Goal: Book appointment/travel/reservation

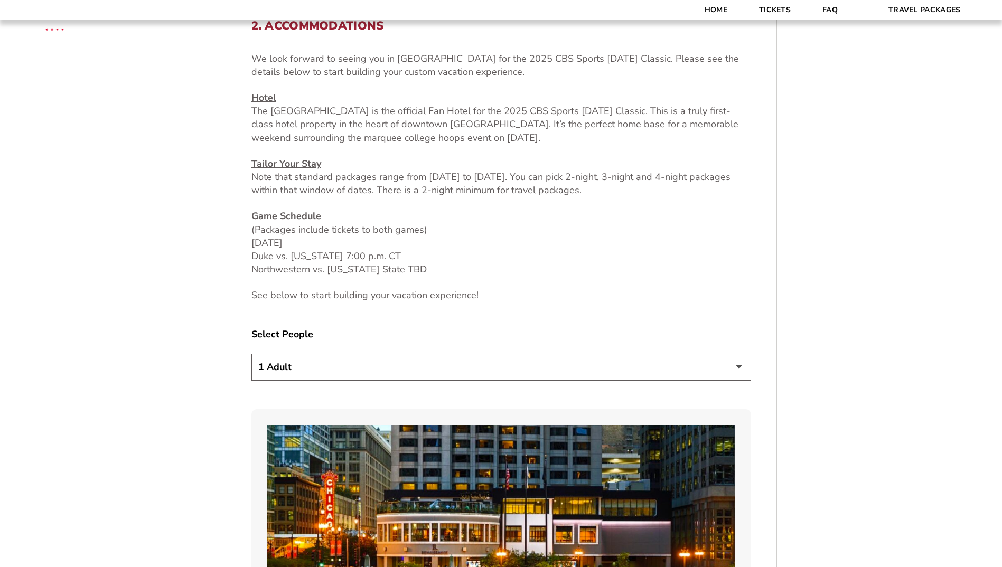
scroll to position [581, 0]
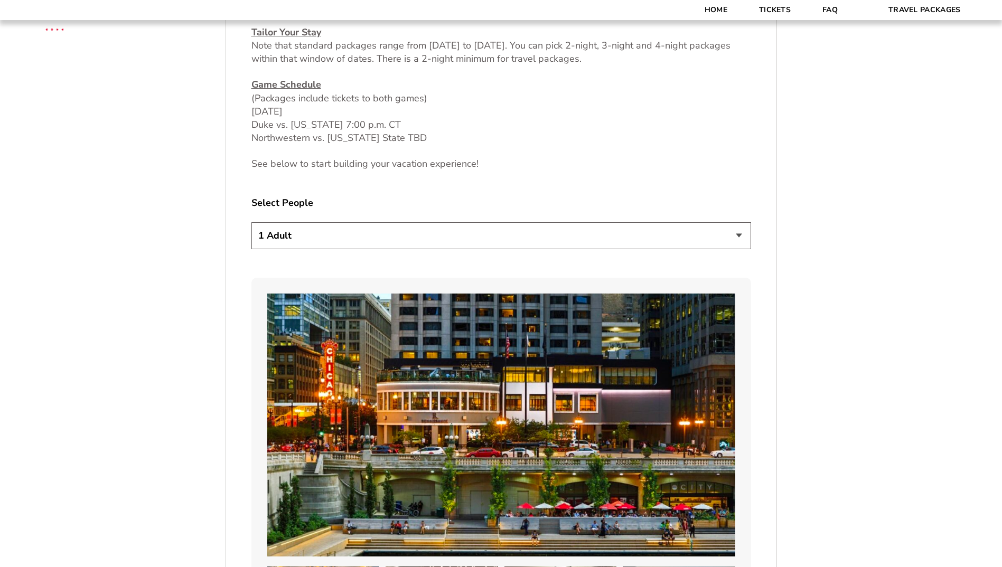
click at [431, 238] on select "1 Adult 2 Adults 3 Adults 4 Adults 2 Adults + 1 Child 2 Adults + 2 Children 2 A…" at bounding box center [502, 235] width 500 height 27
select select "2 Adults + 1 Child"
click at [252, 222] on select "1 Adult 2 Adults 3 Adults 4 Adults 2 Adults + 1 Child 2 Adults + 2 Children 2 A…" at bounding box center [502, 235] width 500 height 27
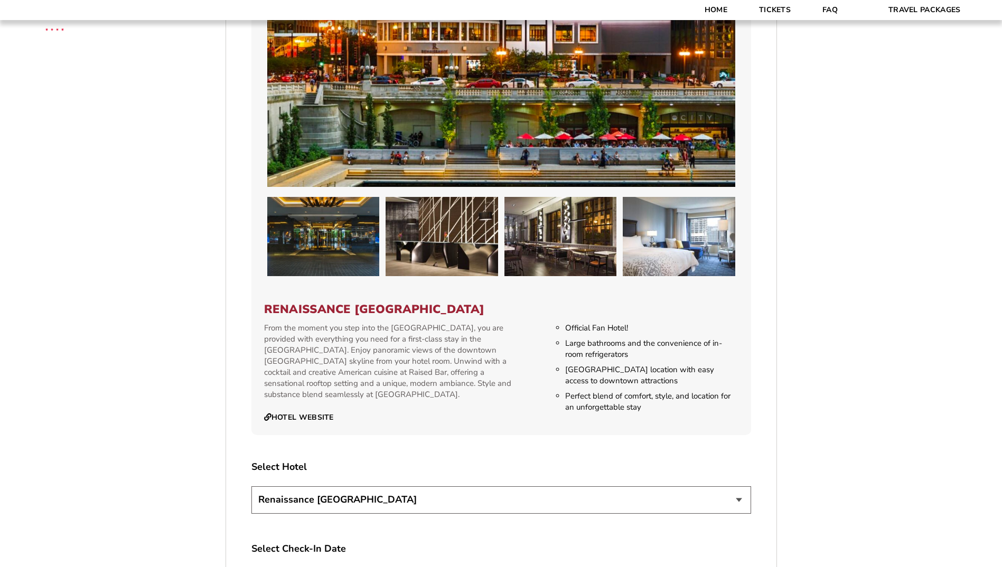
scroll to position [1110, 0]
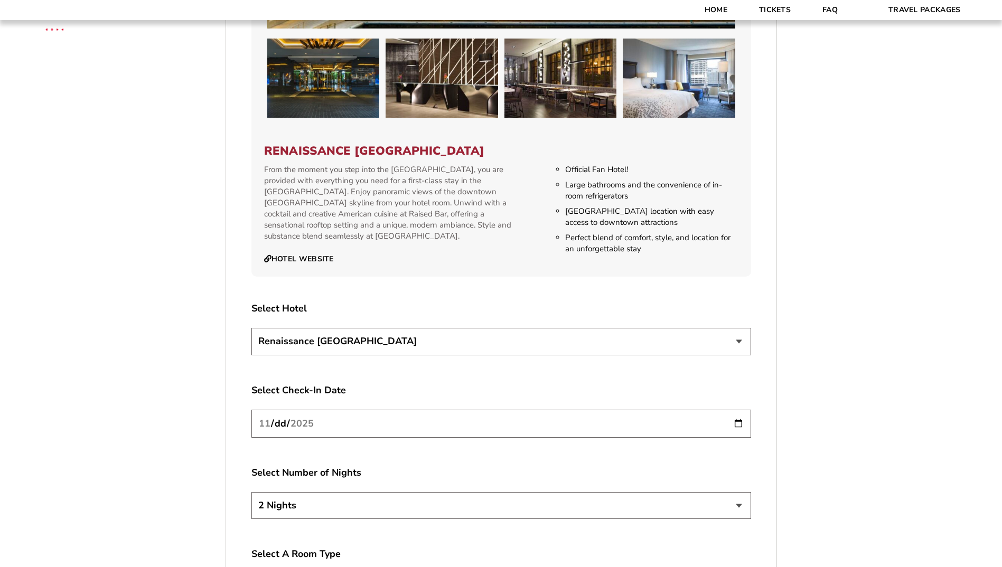
click at [405, 357] on div "Renaissance [GEOGRAPHIC_DATA]" at bounding box center [502, 343] width 500 height 30
click at [405, 349] on select "Renaissance [GEOGRAPHIC_DATA]" at bounding box center [502, 341] width 500 height 27
click at [192, 374] on form "[US_STATE] [US_STATE] Travel Package [PERSON_NAME] Travel Package [GEOGRAPHIC_D…" at bounding box center [501, 25] width 1002 height 2271
click at [306, 429] on input "[DATE]" at bounding box center [502, 424] width 500 height 28
click at [743, 427] on input "[DATE]" at bounding box center [502, 424] width 500 height 28
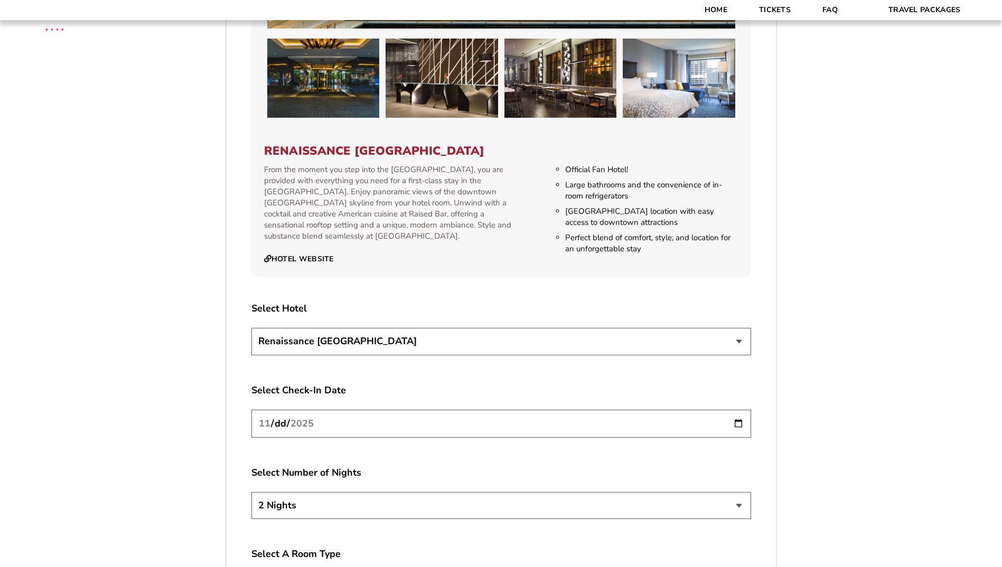
click at [286, 502] on select "2 Nights 3 Nights 4 Nights" at bounding box center [502, 505] width 500 height 27
select select "3 Nights"
click at [252, 492] on select "2 Nights 3 Nights 4 Nights" at bounding box center [502, 505] width 500 height 27
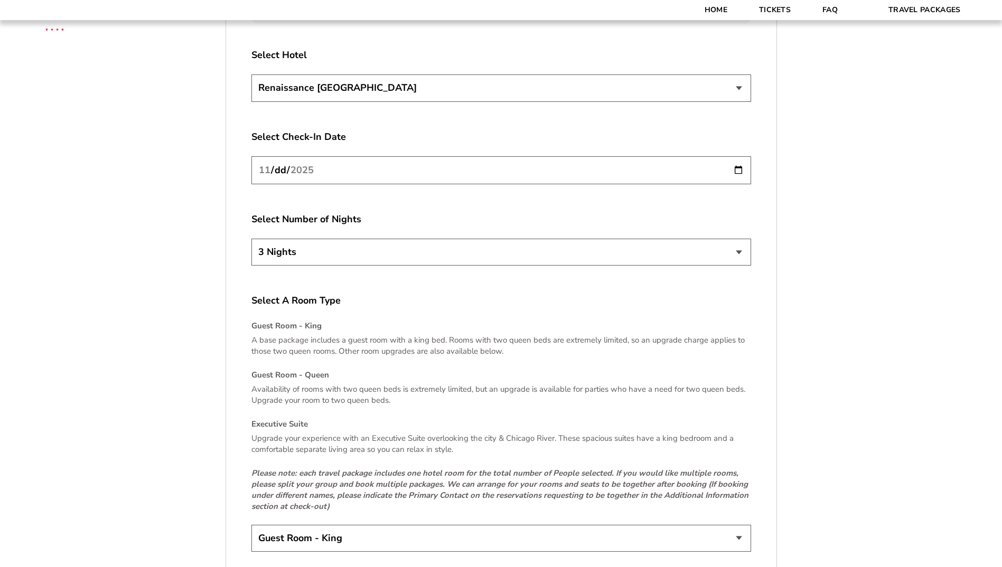
scroll to position [1479, 0]
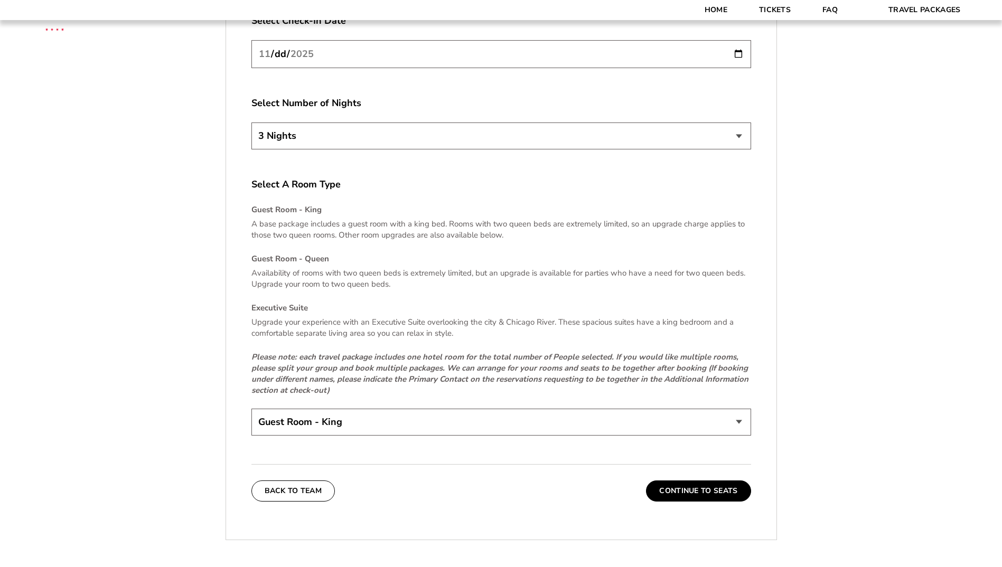
click at [375, 418] on select "Guest Room - King Guest Room - Queen (+$95 per night) Executive Suite (+$315 pe…" at bounding box center [502, 422] width 500 height 27
select select "Guest Room - Queen"
click at [252, 409] on select "Guest Room - King Guest Room - Queen (+$95 per night) Executive Suite (+$315 pe…" at bounding box center [502, 422] width 500 height 27
click at [694, 489] on button "Continue To Seats" at bounding box center [698, 491] width 105 height 21
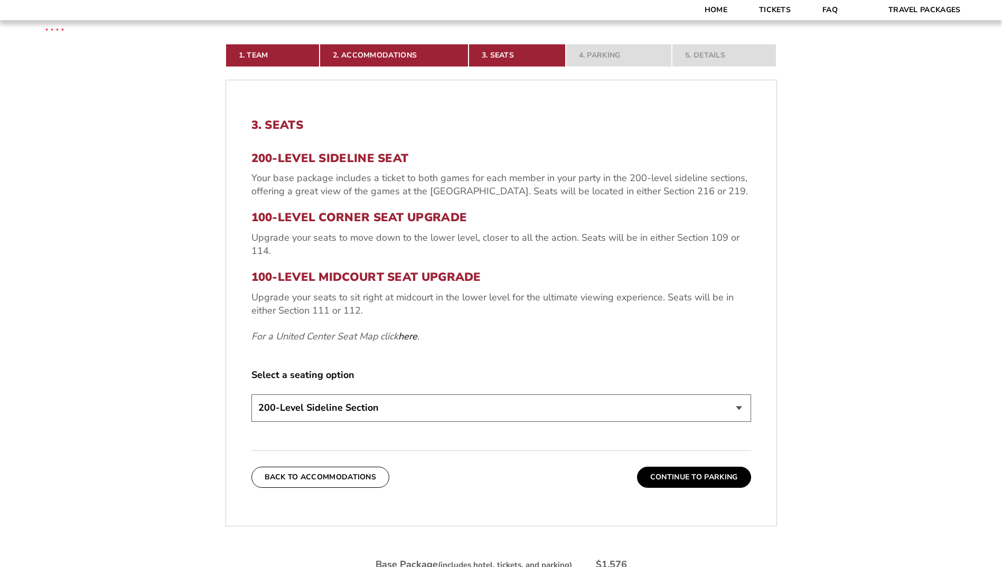
scroll to position [268, 0]
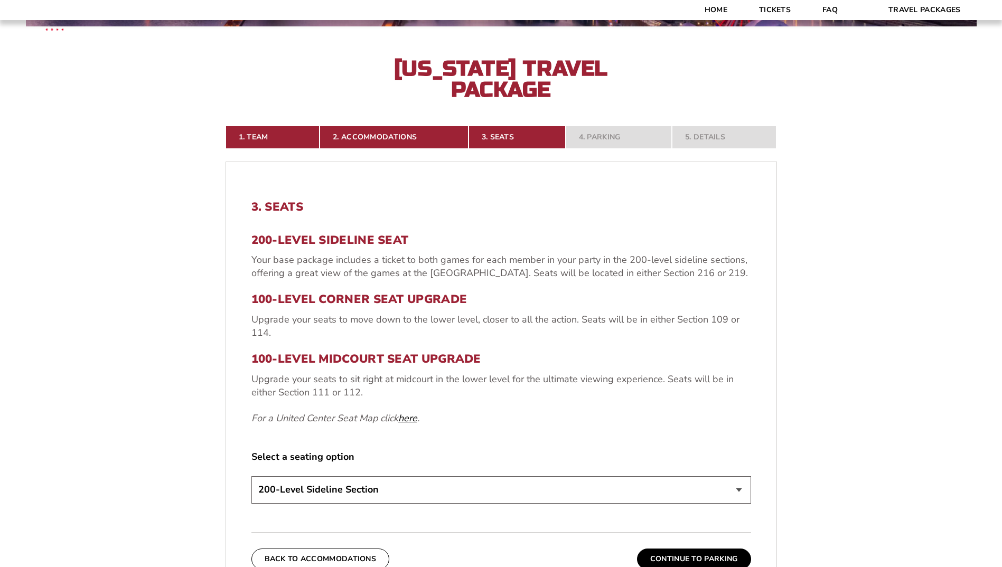
click at [407, 419] on link "here" at bounding box center [407, 418] width 19 height 13
click at [280, 491] on select "200-Level Sideline Section 100-Level Corner Seat Upgrade (+$80 per person) 100-…" at bounding box center [502, 490] width 500 height 27
select select "100-Level Corner Seat Upgrade"
click at [252, 477] on select "200-Level Sideline Section 100-Level Corner Seat Upgrade (+$80 per person) 100-…" at bounding box center [502, 490] width 500 height 27
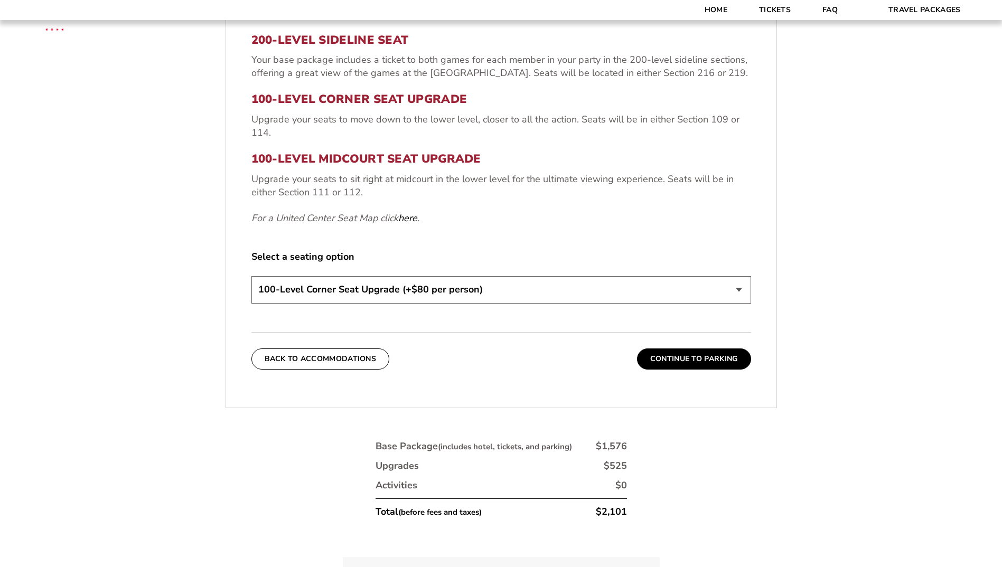
scroll to position [480, 0]
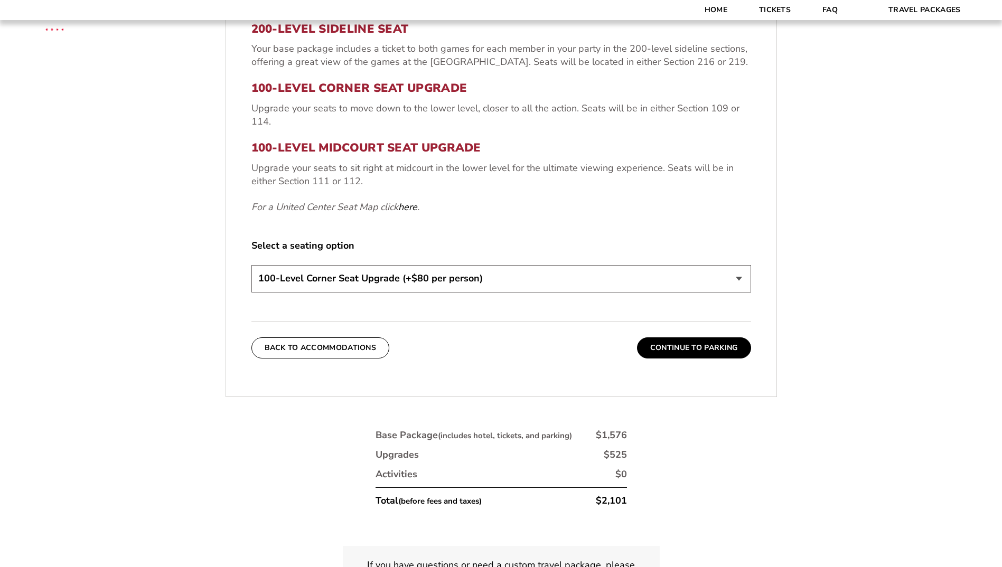
drag, startPoint x: 661, startPoint y: 353, endPoint x: 835, endPoint y: 374, distance: 175.6
click at [661, 352] on button "Continue To Parking" at bounding box center [694, 348] width 114 height 21
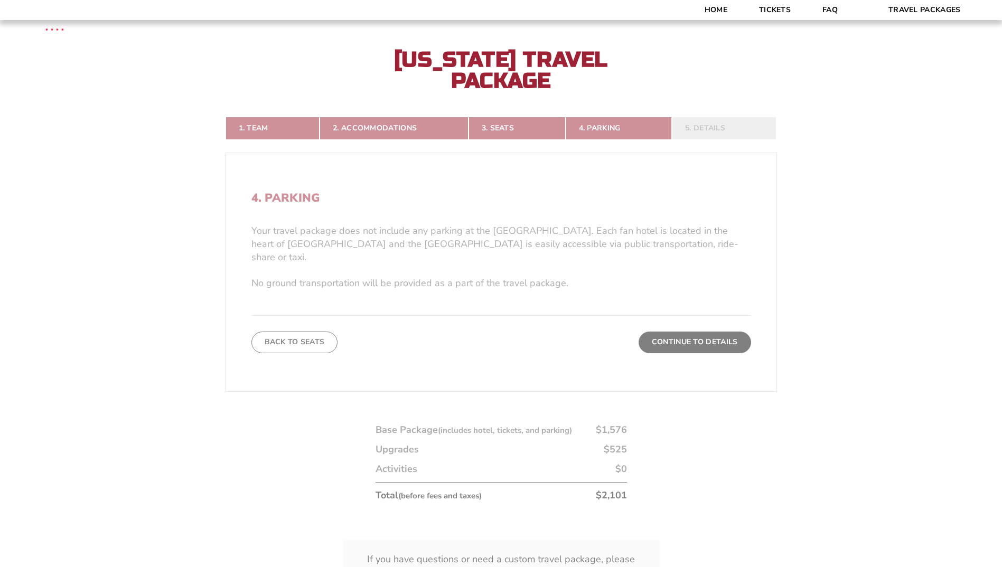
scroll to position [268, 0]
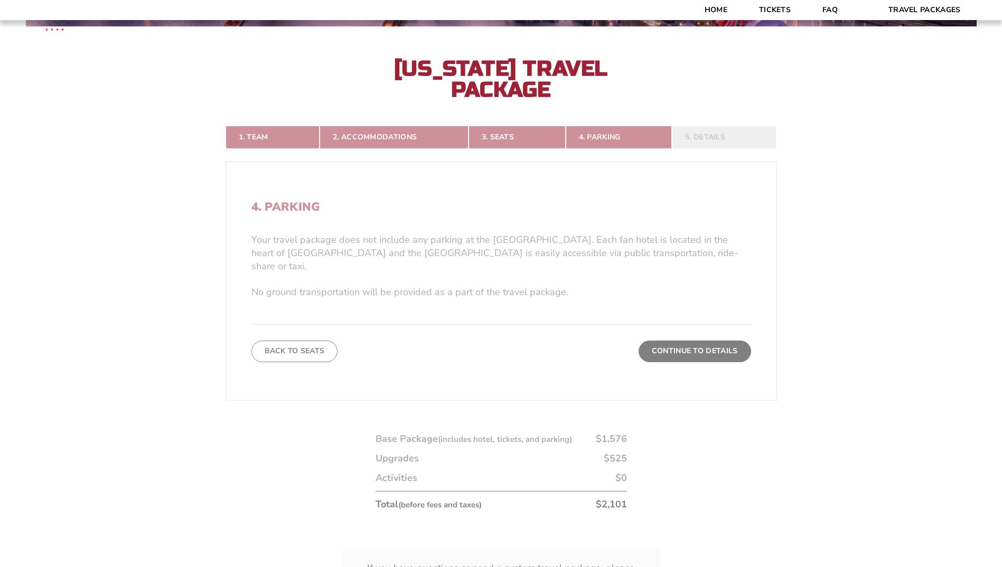
click at [722, 342] on form "[US_STATE] [US_STATE] Travel Package [PERSON_NAME] Travel Package [GEOGRAPHIC_D…" at bounding box center [501, 192] width 1002 height 921
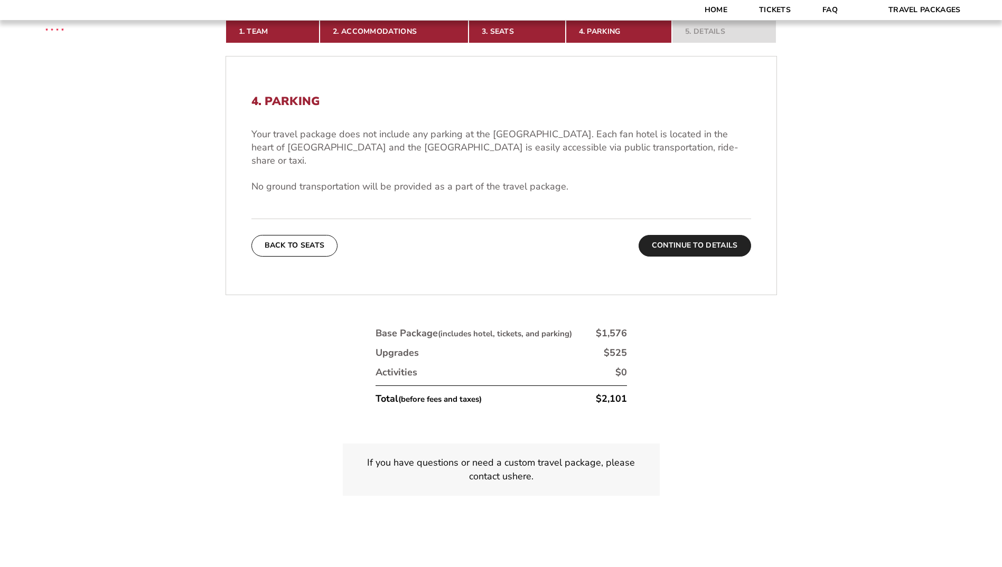
click at [729, 240] on button "Continue To Details" at bounding box center [695, 245] width 113 height 21
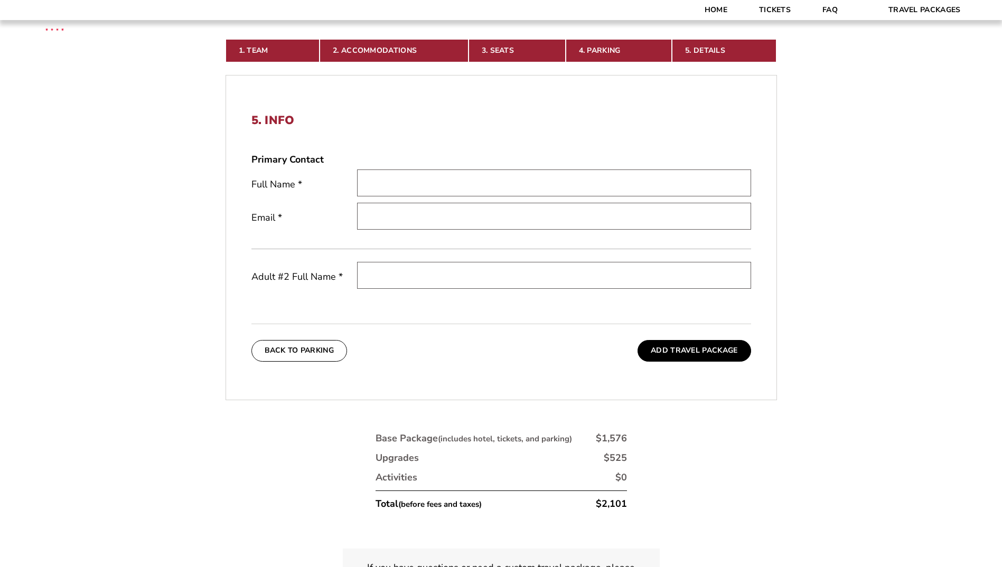
scroll to position [144, 0]
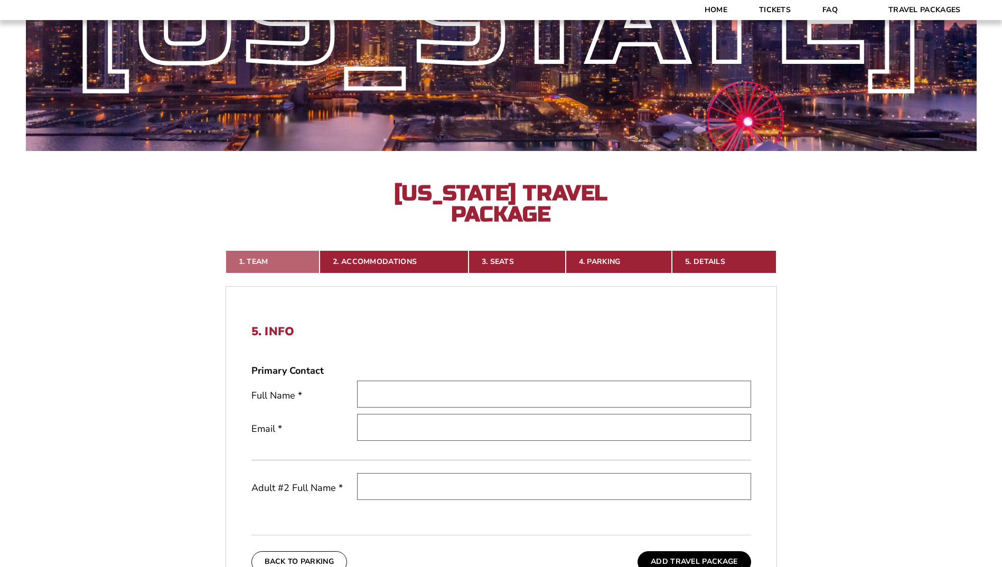
click at [256, 263] on link "1. Team" at bounding box center [273, 261] width 95 height 23
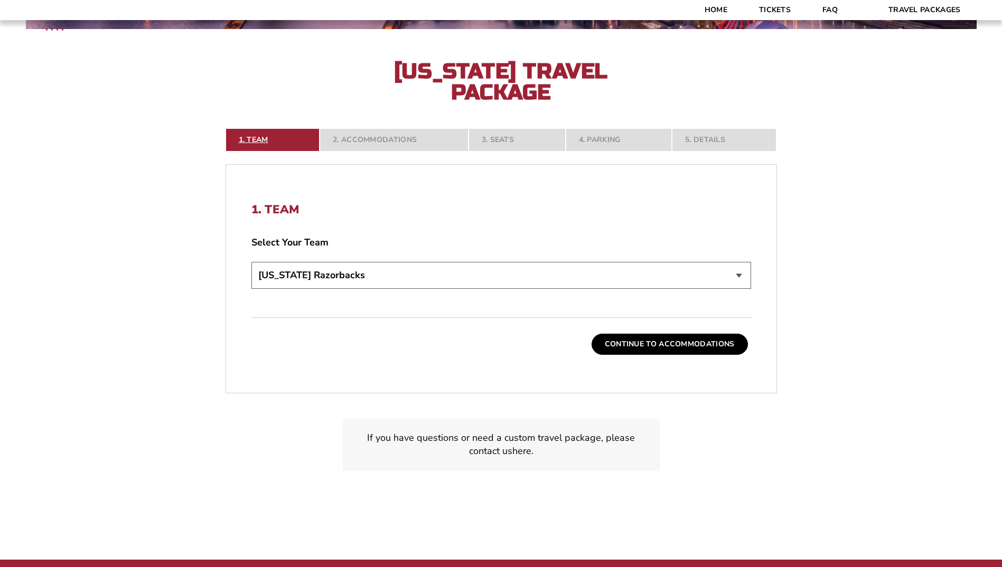
scroll to position [268, 0]
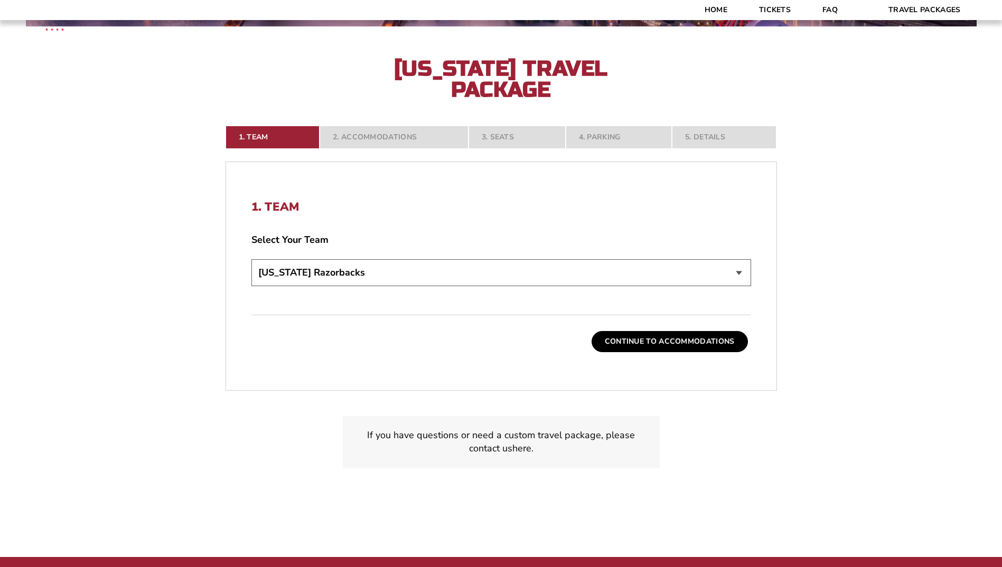
click at [259, 269] on select "Choose a team... [US_STATE] Razorbacks Duke Blue Devils Northwestern Wildcats […" at bounding box center [502, 272] width 500 height 27
click at [259, 271] on select "Choose a team... [US_STATE] Razorbacks Duke Blue Devils Northwestern Wildcats […" at bounding box center [502, 272] width 500 height 27
click at [695, 132] on nav "1. Team 2. Accommodations 3. Seats 4. Parking 5. Details" at bounding box center [502, 137] width 552 height 23
click at [775, 5] on link "Tickets" at bounding box center [774, 10] width 63 height 20
